Goal: Information Seeking & Learning: Check status

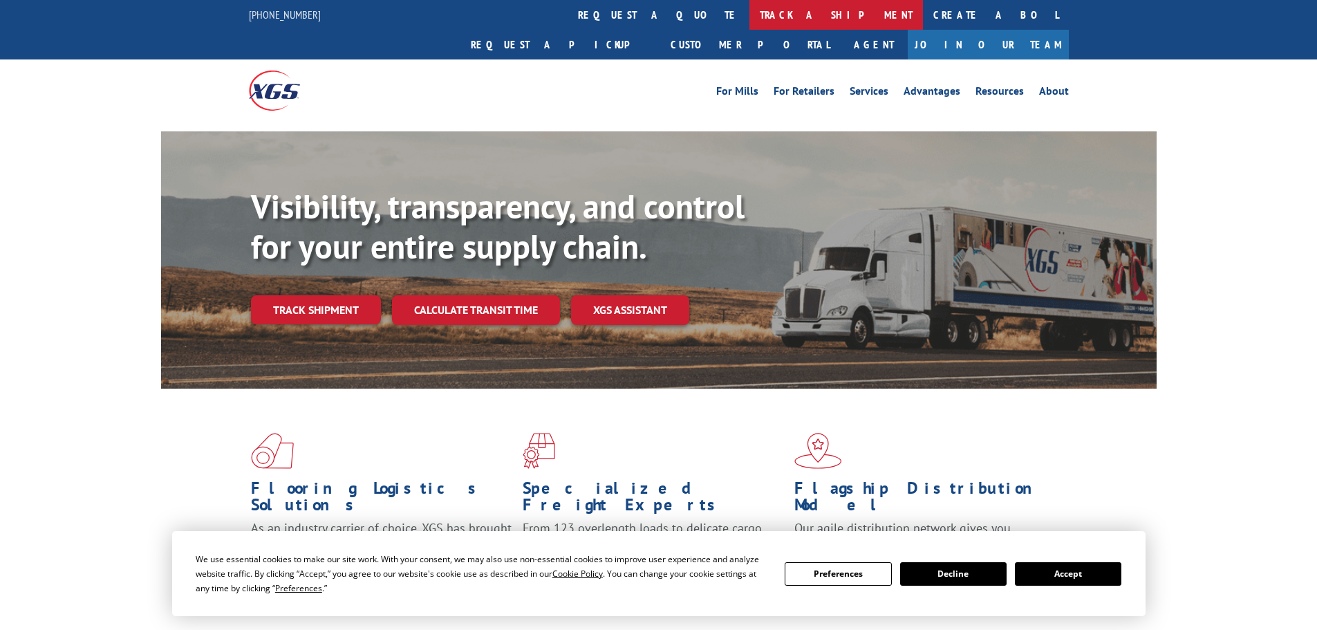
click at [750, 9] on link "track a shipment" at bounding box center [837, 15] width 174 height 30
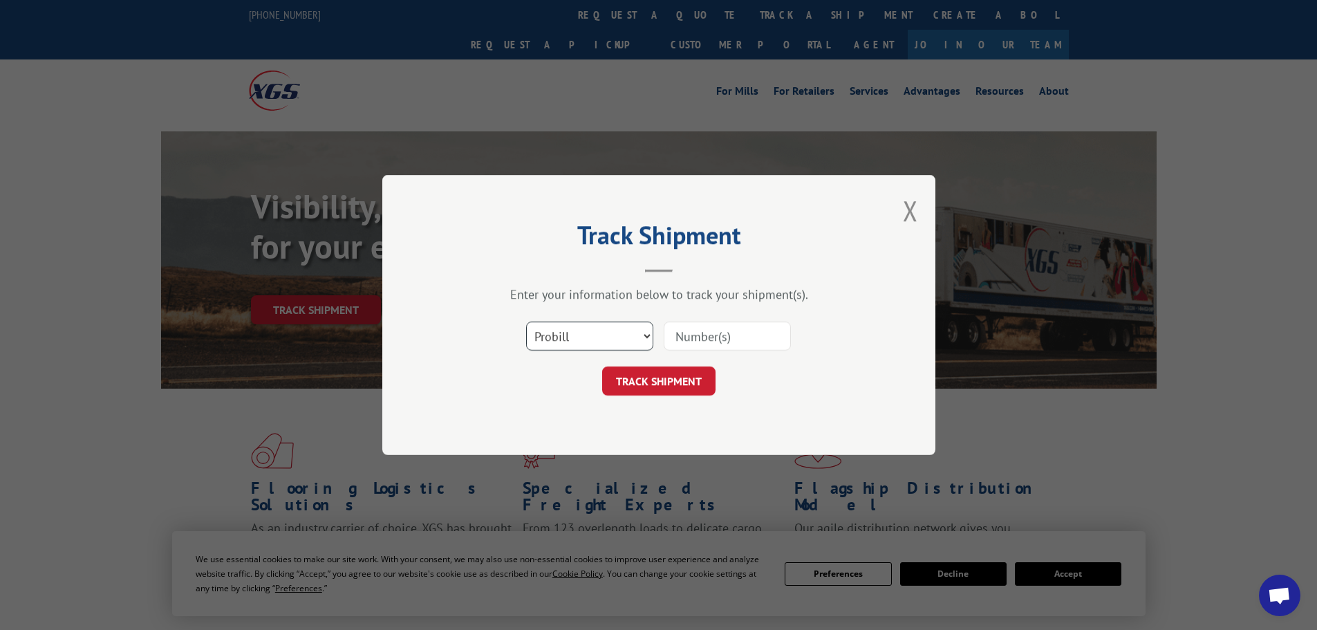
click at [547, 333] on select "Select category... Probill BOL PO" at bounding box center [589, 336] width 127 height 29
select select "po"
click at [526, 322] on select "Select category... Probill BOL PO" at bounding box center [589, 336] width 127 height 29
click at [698, 334] on input at bounding box center [727, 336] width 127 height 29
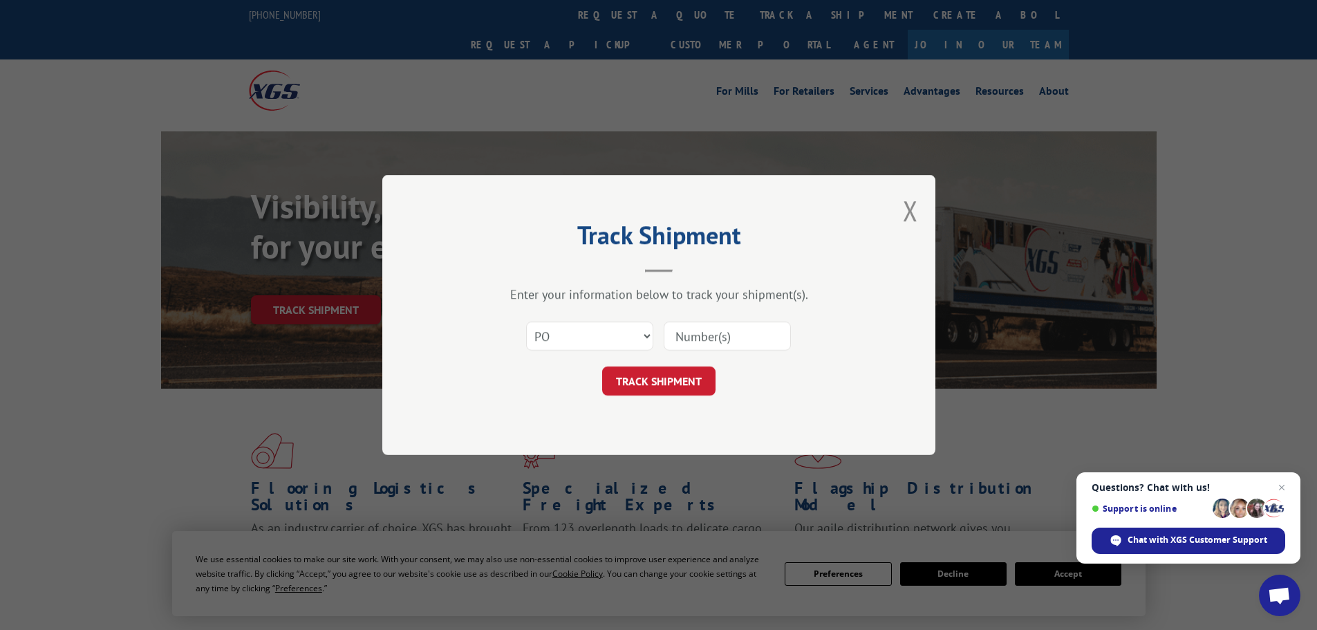
paste input "10544162"
type input "10544162"
click at [633, 374] on button "TRACK SHIPMENT" at bounding box center [658, 381] width 113 height 29
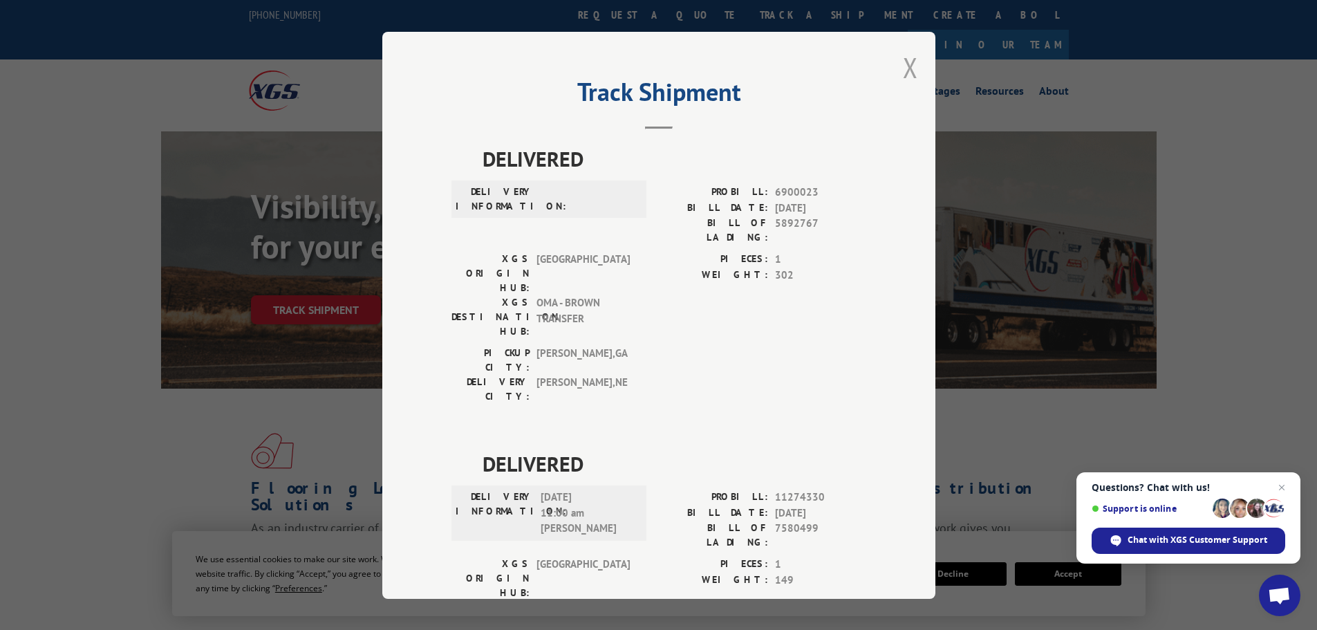
click at [908, 68] on button "Close modal" at bounding box center [910, 67] width 15 height 37
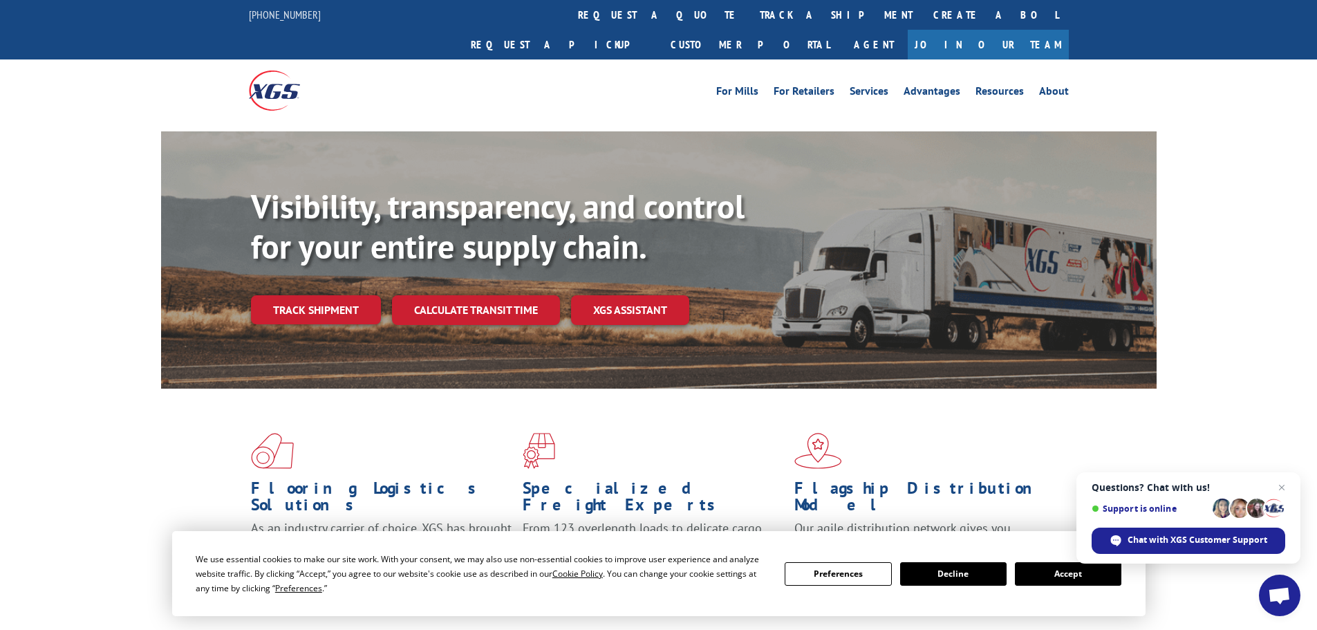
click at [750, 9] on link "track a shipment" at bounding box center [837, 15] width 174 height 30
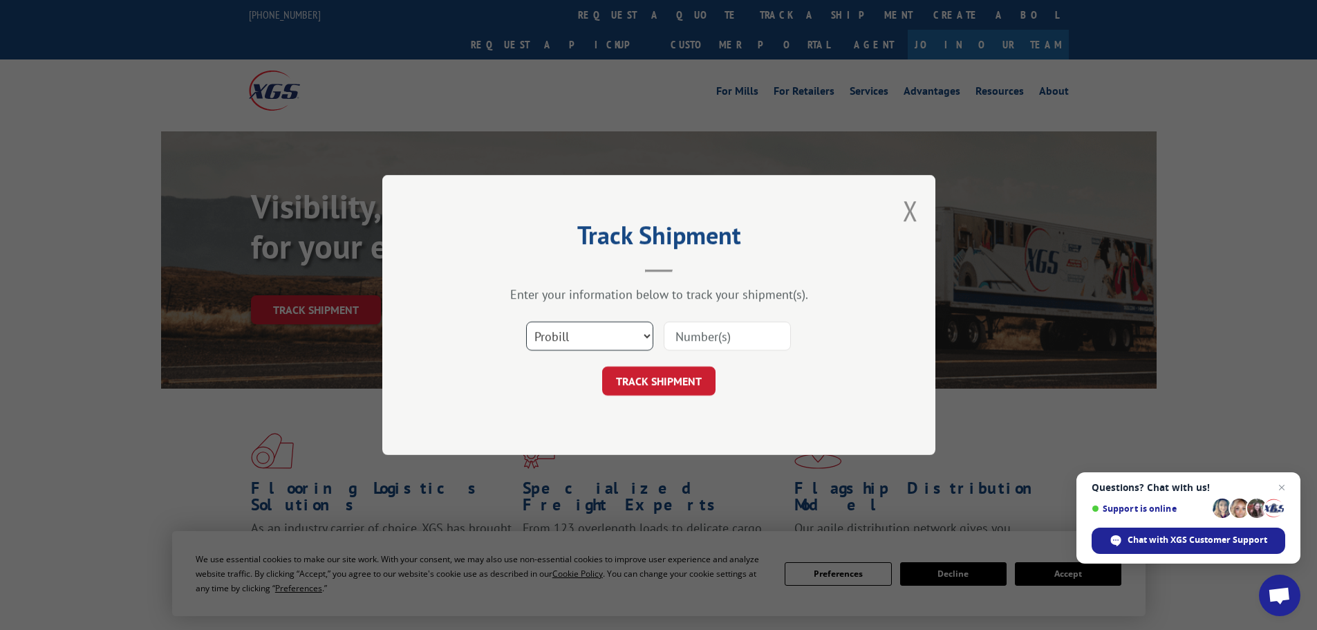
click at [553, 329] on select "Select category... Probill BOL PO" at bounding box center [589, 336] width 127 height 29
select select "po"
click at [526, 322] on select "Select category... Probill BOL PO" at bounding box center [589, 336] width 127 height 29
click at [723, 337] on input at bounding box center [727, 336] width 127 height 29
paste input "10544134"
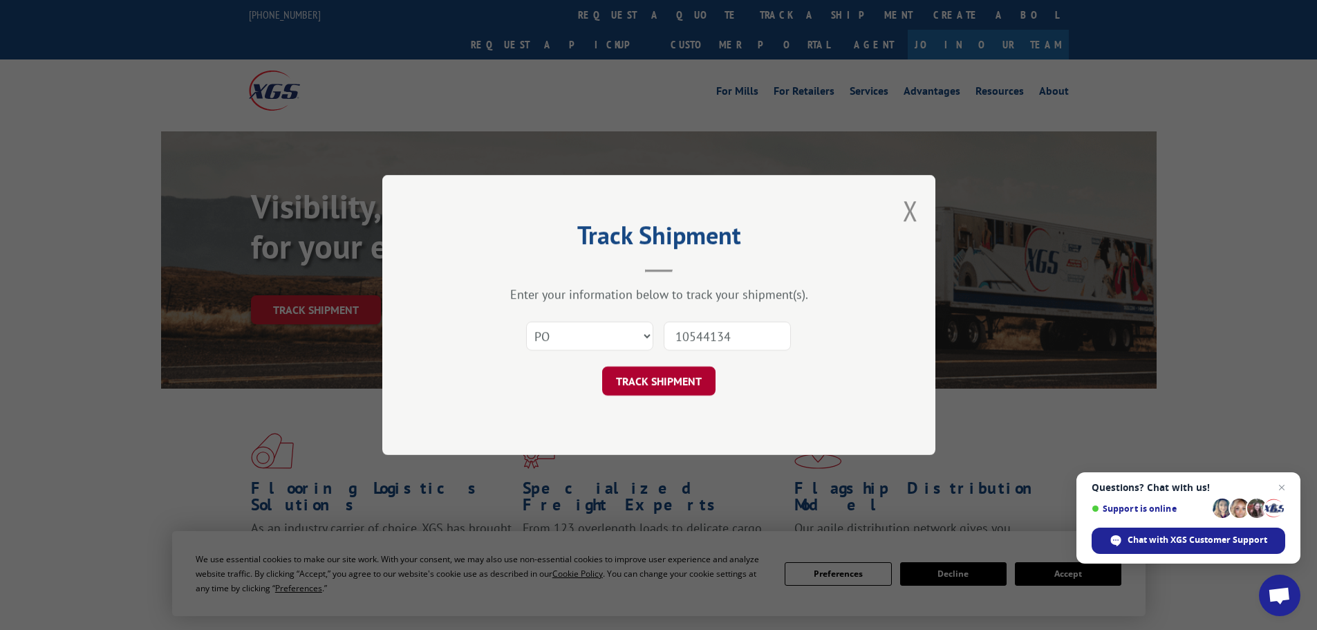
type input "10544134"
click at [660, 373] on button "TRACK SHIPMENT" at bounding box center [658, 381] width 113 height 29
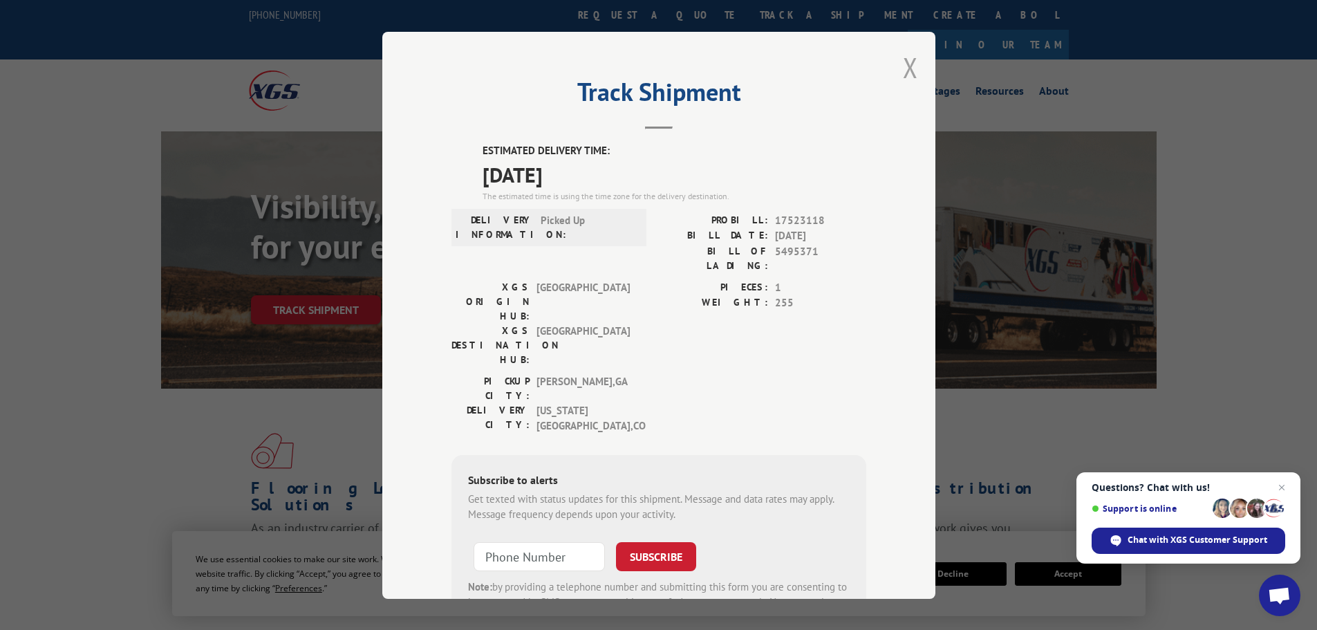
click at [907, 68] on button "Close modal" at bounding box center [910, 67] width 15 height 37
